Goal: Task Accomplishment & Management: Use online tool/utility

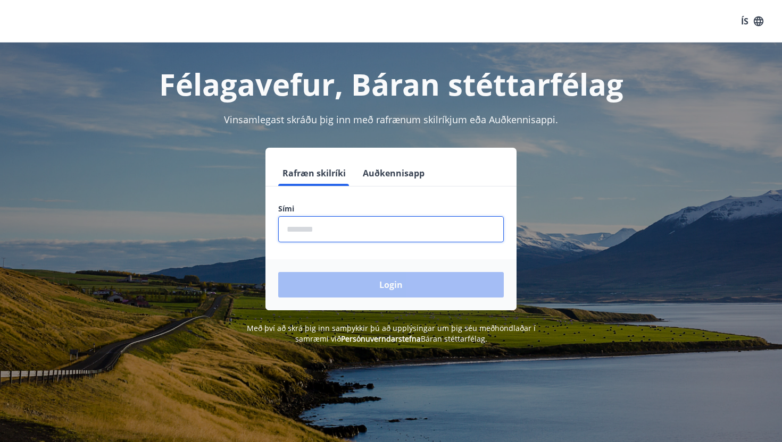
click at [448, 240] on input "phone" at bounding box center [390, 229] width 225 height 26
type input "********"
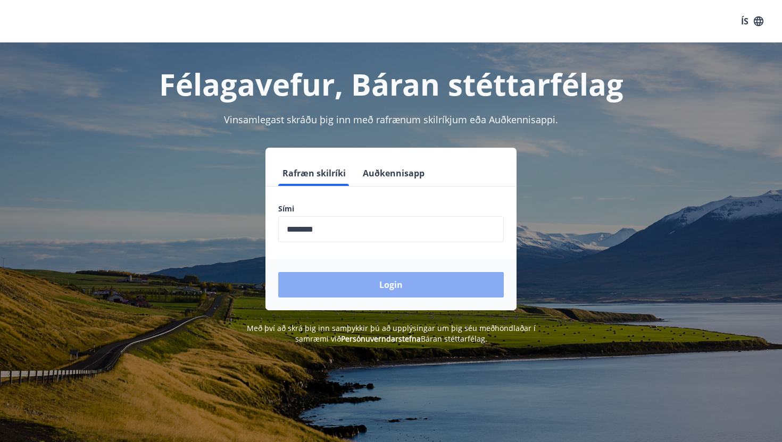
click at [380, 279] on button "Login" at bounding box center [390, 285] width 225 height 26
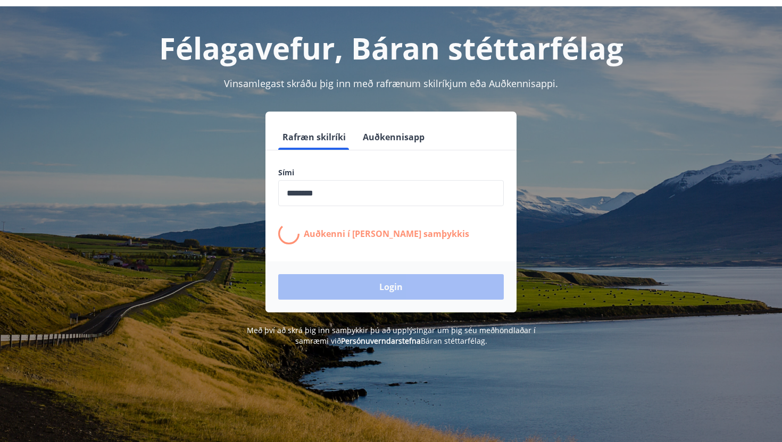
scroll to position [132, 0]
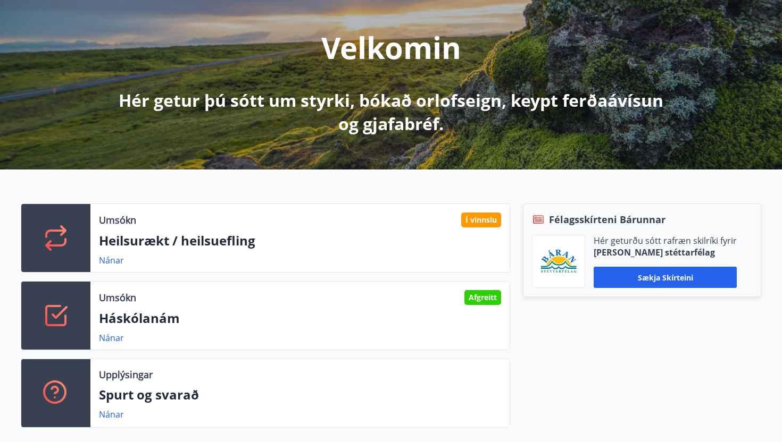
scroll to position [151, 0]
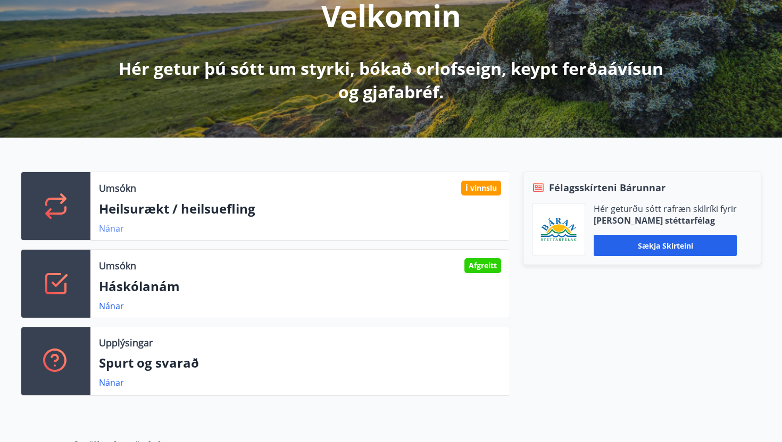
click at [115, 230] on link "Nánar" at bounding box center [111, 229] width 25 height 12
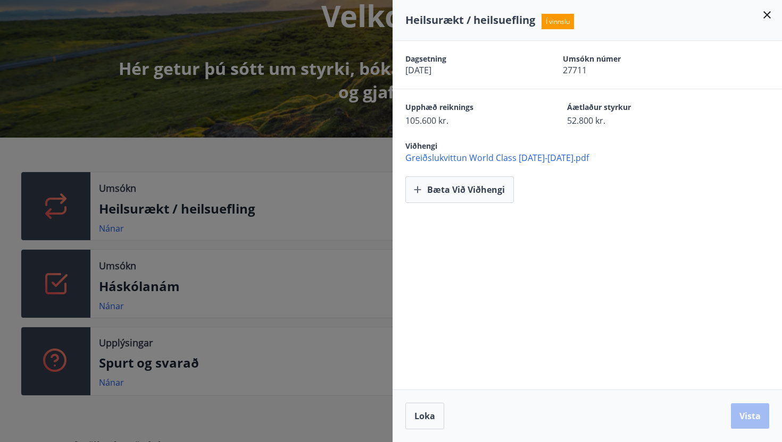
click at [761, 14] on icon at bounding box center [766, 15] width 13 height 13
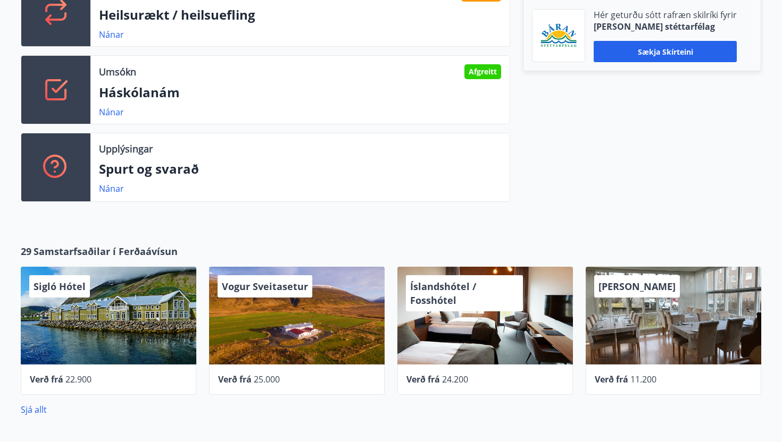
scroll to position [376, 0]
